Goal: Register for event/course

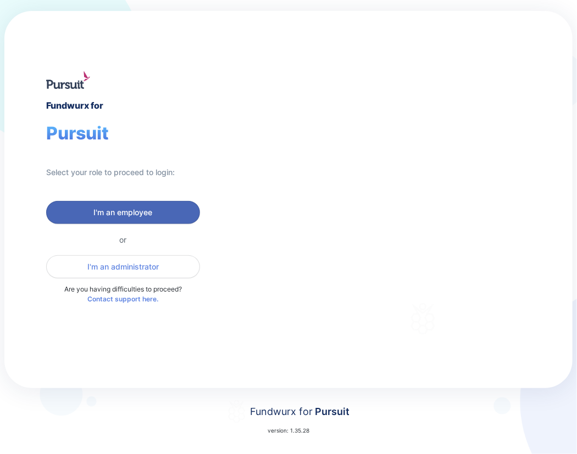
click at [87, 215] on span "I'm an employee" at bounding box center [123, 212] width 140 height 11
click at [123, 220] on button "I'm an employee" at bounding box center [123, 212] width 154 height 23
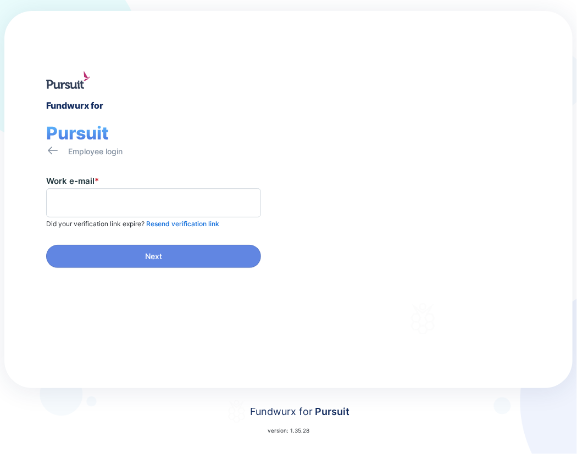
click at [72, 191] on span at bounding box center [153, 202] width 215 height 29
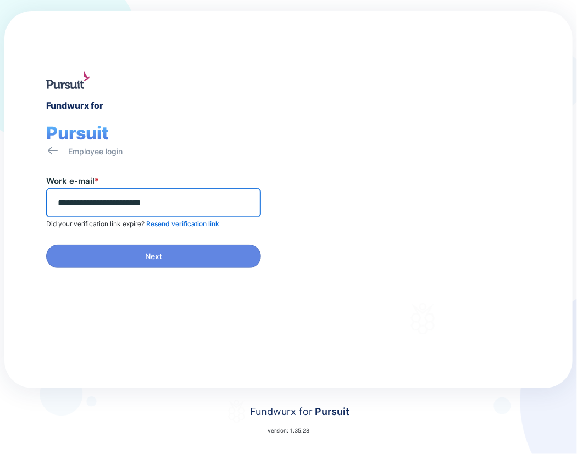
type input "**********"
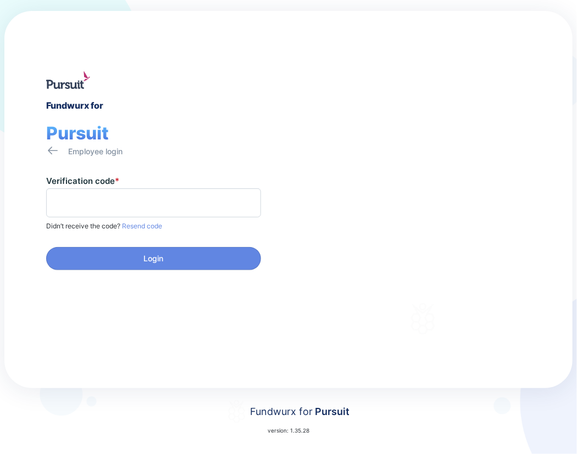
click at [81, 211] on span at bounding box center [153, 202] width 215 height 29
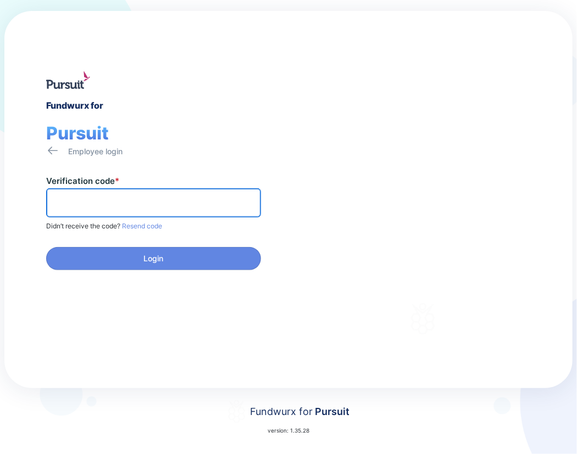
paste input "******"
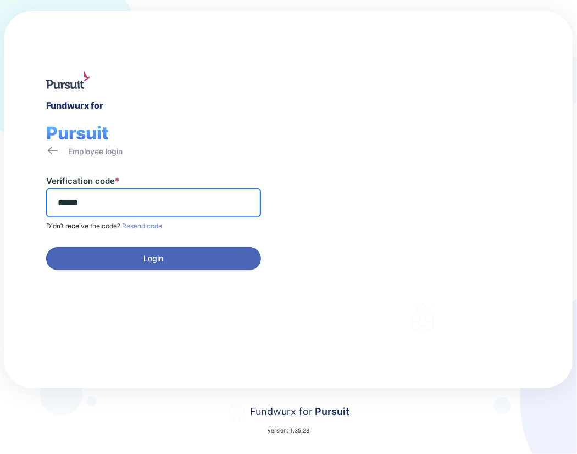
type input "******"
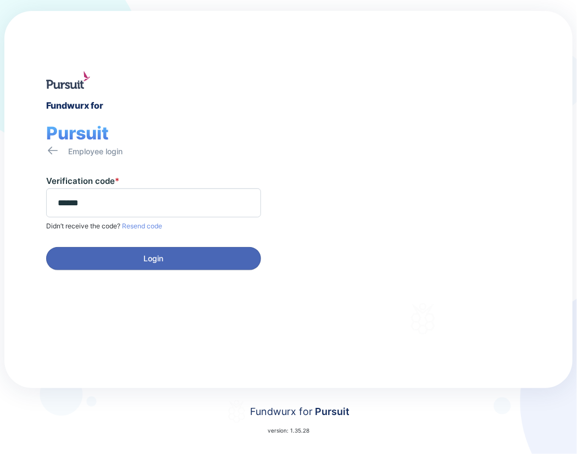
click at [116, 254] on span "Login" at bounding box center [153, 258] width 200 height 11
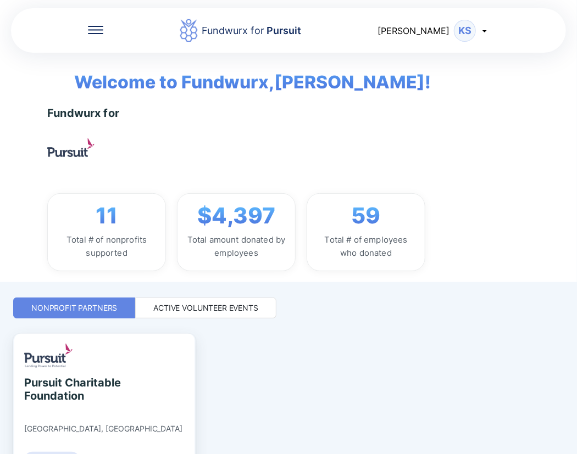
scroll to position [70, 0]
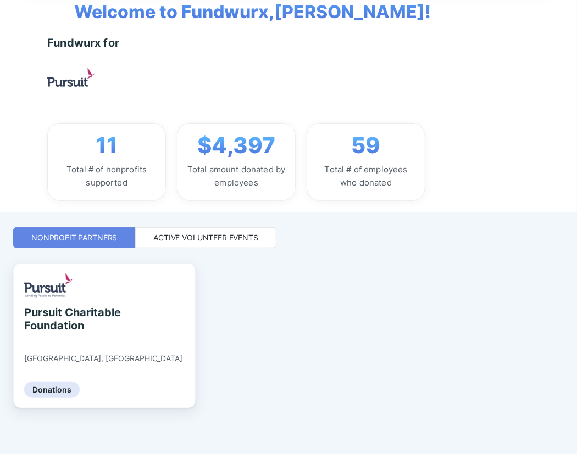
click at [220, 239] on div "Active Volunteer Events" at bounding box center [205, 237] width 105 height 11
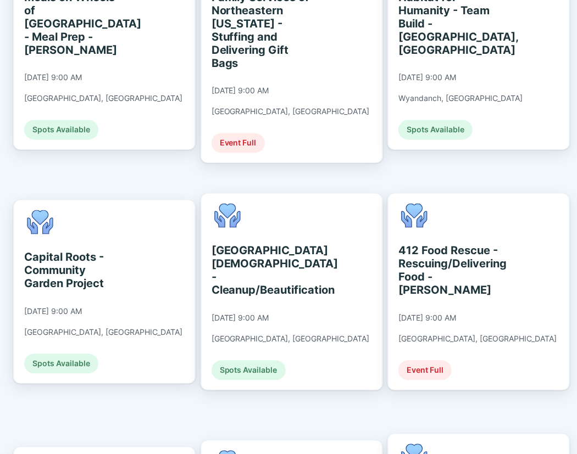
scroll to position [655, 0]
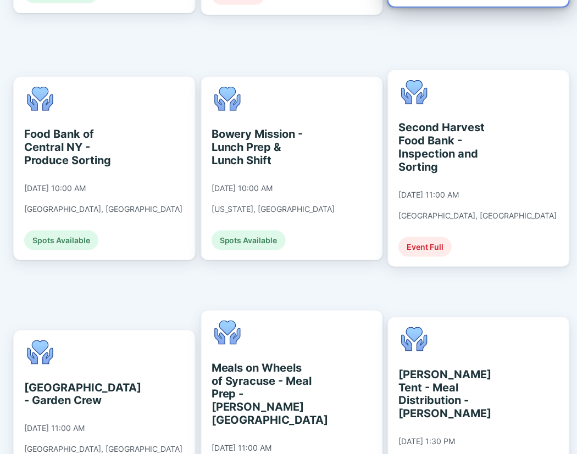
scroll to position [1766, 0]
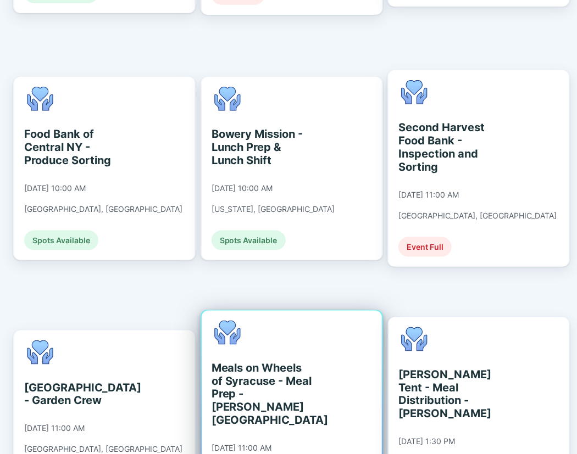
click at [302, 361] on div "Meals on Wheels of Syracuse - Meal Prep - [PERSON_NAME][GEOGRAPHIC_DATA]" at bounding box center [261, 394] width 101 height 66
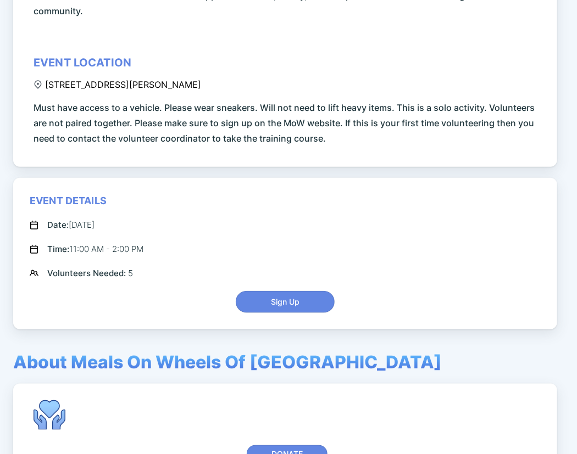
scroll to position [238, 0]
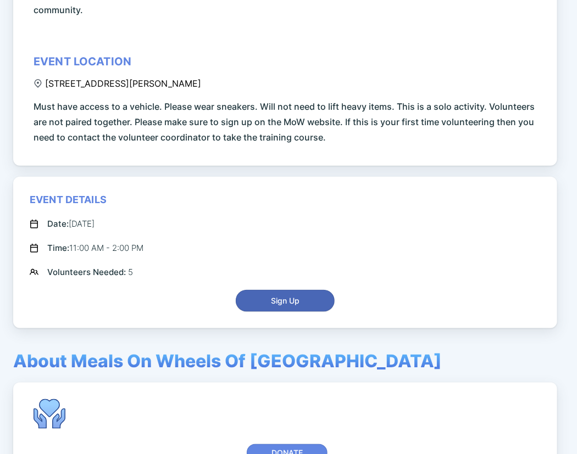
click at [312, 295] on span "Sign Up" at bounding box center [285, 300] width 85 height 11
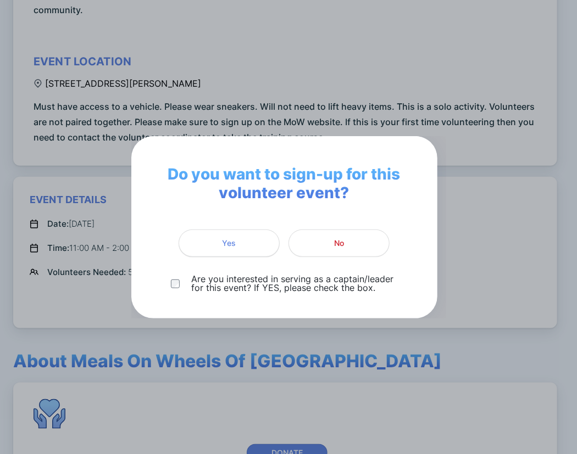
click at [216, 243] on span "Yes" at bounding box center [229, 243] width 87 height 11
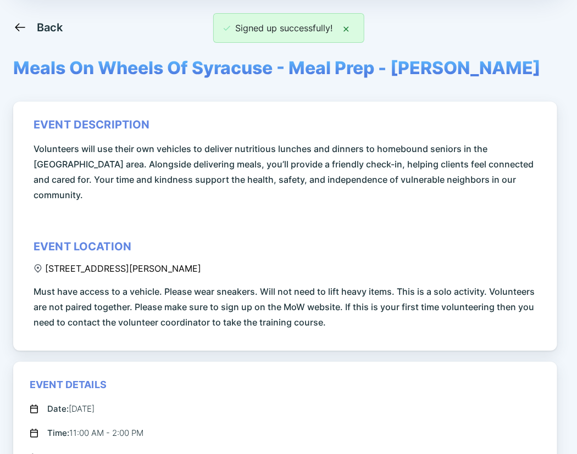
scroll to position [0, 0]
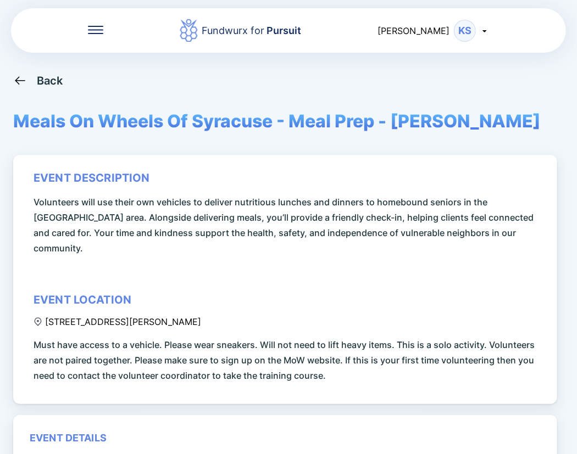
click at [94, 28] on icon at bounding box center [95, 30] width 15 height 8
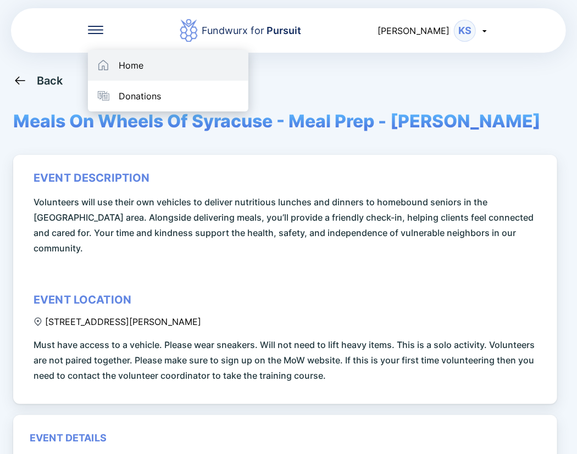
click at [125, 59] on div "Home" at bounding box center [168, 65] width 160 height 31
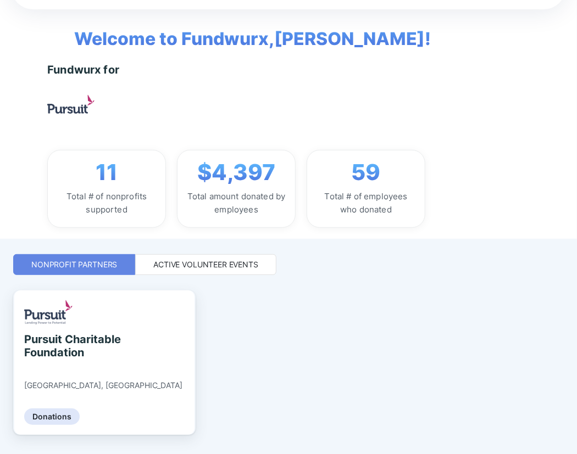
scroll to position [70, 0]
